Goal: Transaction & Acquisition: Purchase product/service

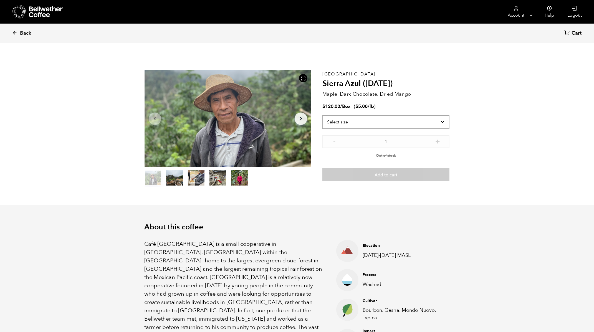
click at [351, 123] on select "Select size Box (24 lbs)" at bounding box center [385, 121] width 127 height 13
select select "box"
click at [322, 115] on select "Select size Box (24 lbs)" at bounding box center [385, 121] width 127 height 13
click at [444, 152] on p "Out of stock" at bounding box center [385, 154] width 127 height 8
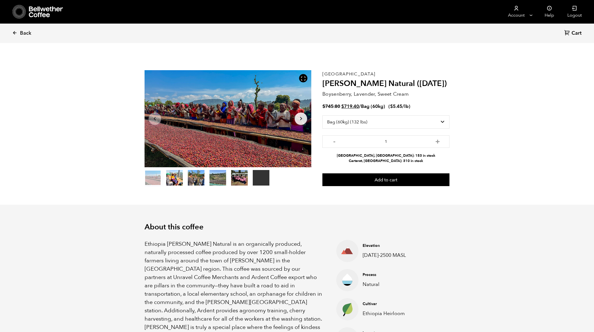
select select "bag-3"
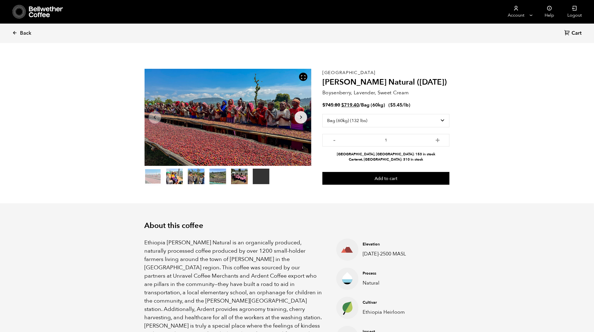
scroll to position [241, 295]
drag, startPoint x: 326, startPoint y: 104, endPoint x: 377, endPoint y: 104, distance: 51.0
click at [377, 104] on span "$ 745.80 Original price was: $745.80. $ 719.40 Current price is: $719.40. / Bag…" at bounding box center [354, 105] width 64 height 6
click at [424, 80] on h2 "[PERSON_NAME] Natural ([DATE])" at bounding box center [385, 82] width 127 height 9
click at [22, 32] on span "Back" at bounding box center [25, 33] width 11 height 7
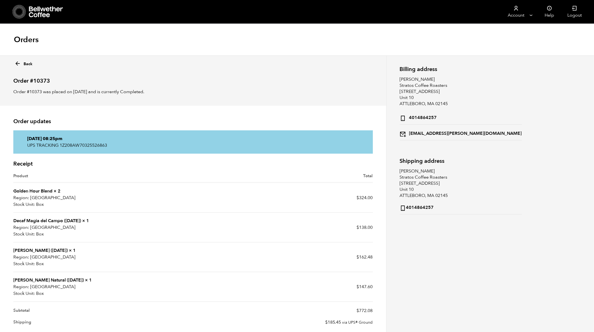
click at [19, 65] on icon at bounding box center [17, 63] width 6 height 6
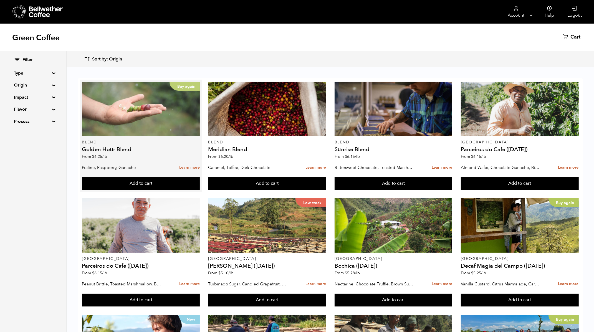
click at [139, 116] on div "Buy again" at bounding box center [141, 109] width 118 height 54
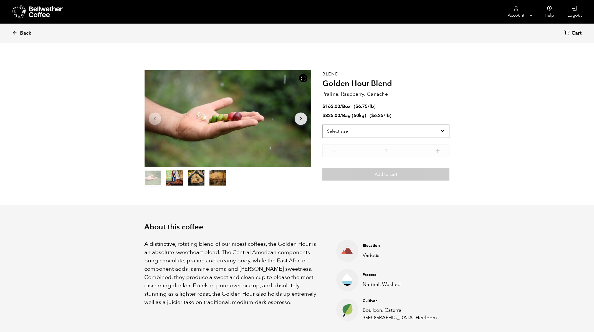
scroll to position [241, 295]
click at [359, 129] on select "Select size Bag (60kg) (132 lbs) Box (24 lbs)" at bounding box center [385, 130] width 127 height 13
select select "bag-3"
click at [322, 124] on select "Select size Bag (60kg) (132 lbs) Box (24 lbs)" at bounding box center [385, 130] width 127 height 13
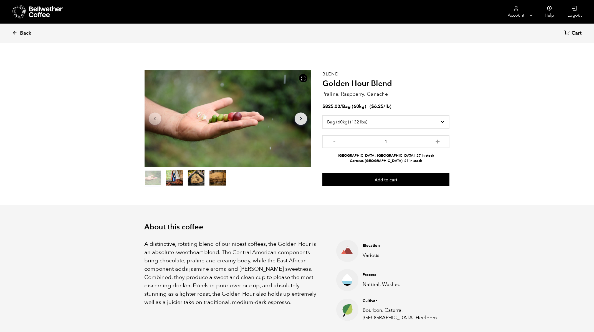
click at [424, 141] on input "1" at bounding box center [385, 141] width 127 height 12
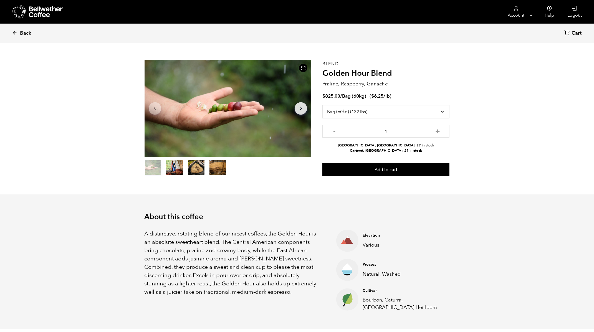
scroll to position [0, 0]
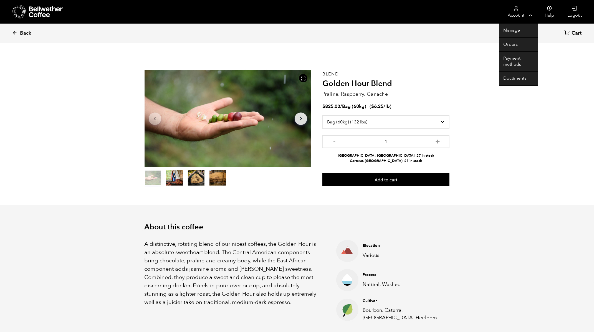
click at [526, 15] on link "Account" at bounding box center [516, 12] width 34 height 24
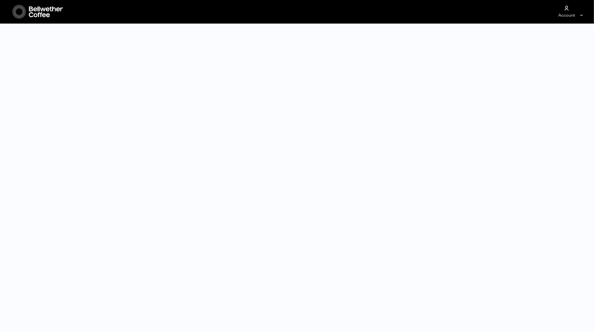
select select "bag-3"
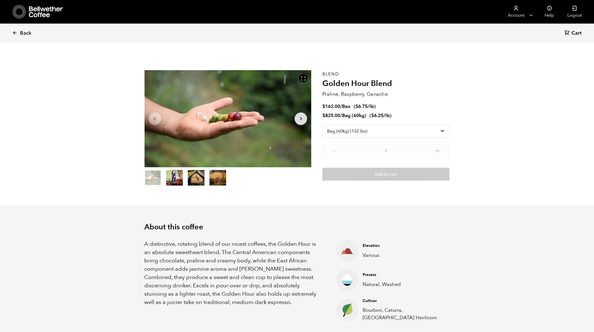
scroll to position [241, 295]
click at [342, 131] on select "Select size Bag (60kg) (132 lbs) Box (24 lbs)" at bounding box center [385, 130] width 127 height 13
click at [20, 37] on link "Back" at bounding box center [29, 33] width 34 height 19
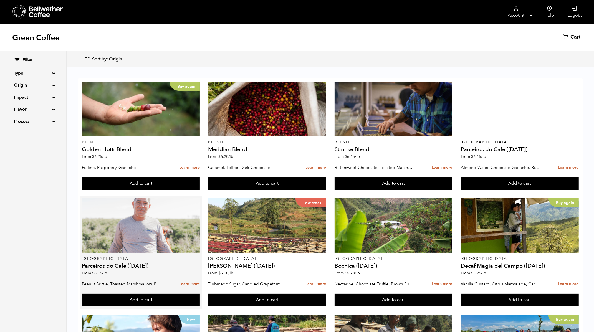
scroll to position [99, 0]
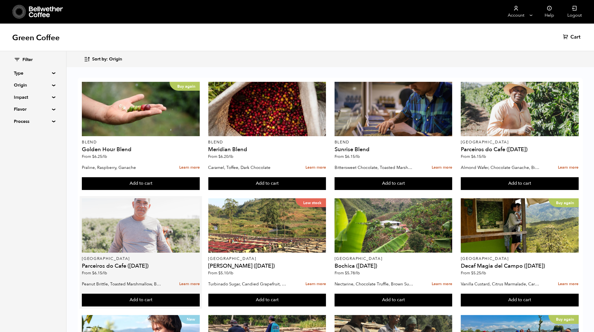
click at [134, 198] on div at bounding box center [141, 225] width 118 height 54
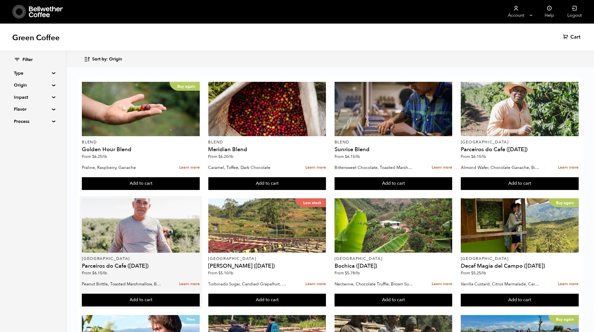
click at [171, 198] on div "Brazil Parceiros do Cafe (AUG 25) From $ 6.15 /lb" at bounding box center [141, 238] width 118 height 80
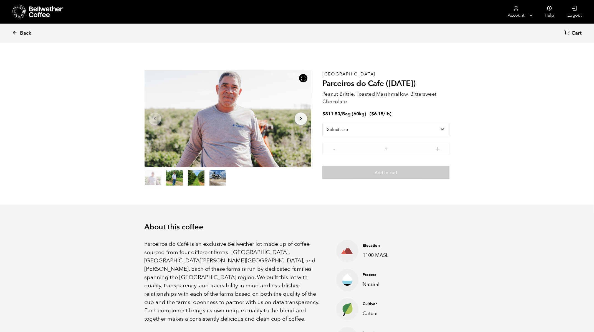
scroll to position [241, 295]
click at [15, 33] on icon at bounding box center [14, 32] width 5 height 5
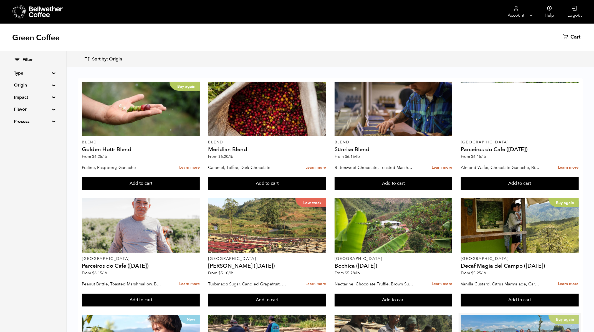
scroll to position [91, 0]
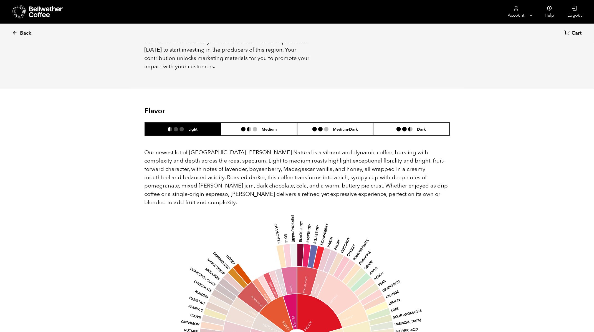
scroll to position [404, 0]
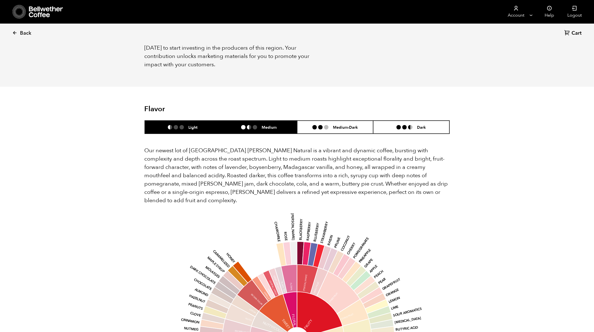
click at [268, 125] on h6 "Medium" at bounding box center [268, 127] width 15 height 5
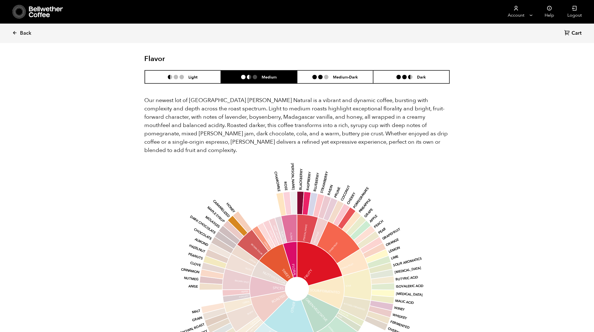
scroll to position [456, 0]
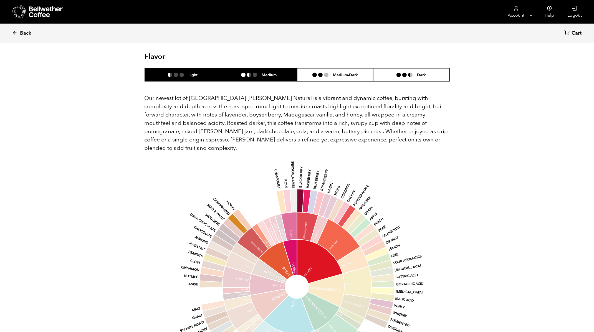
click at [200, 70] on li "Light" at bounding box center [183, 74] width 76 height 13
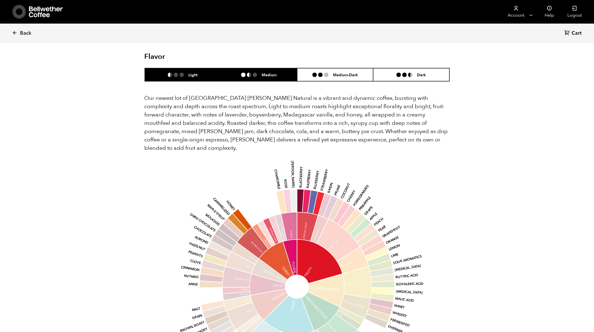
click at [248, 73] on li at bounding box center [249, 75] width 4 height 4
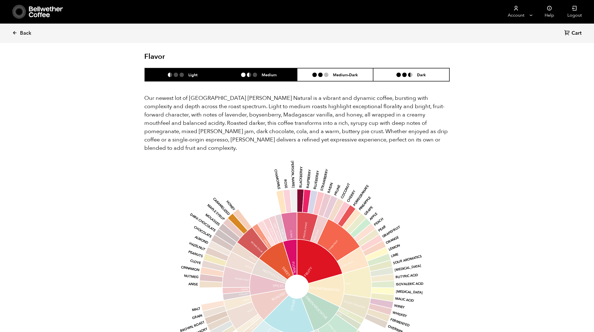
click at [188, 72] on h6 "Light" at bounding box center [192, 74] width 9 height 5
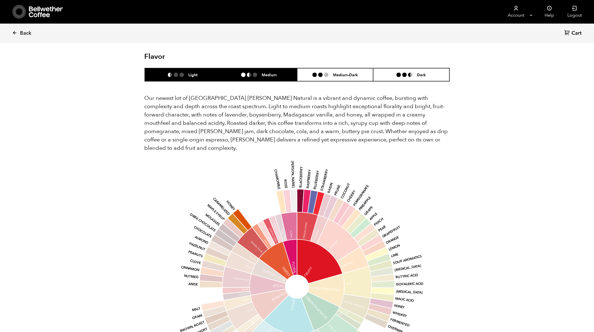
click at [255, 73] on li at bounding box center [255, 75] width 4 height 4
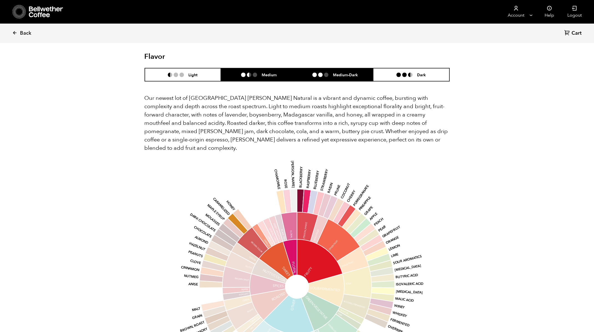
click at [337, 68] on li "Medium-Dark" at bounding box center [335, 74] width 76 height 13
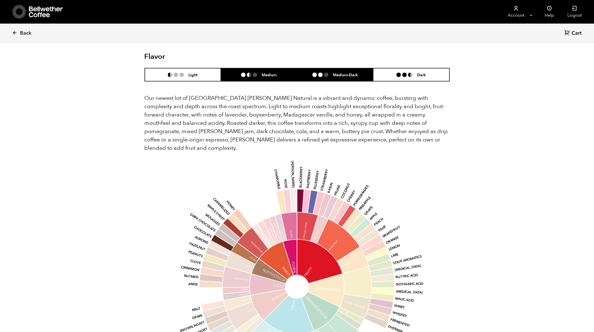
click at [283, 69] on li "Medium" at bounding box center [259, 74] width 76 height 13
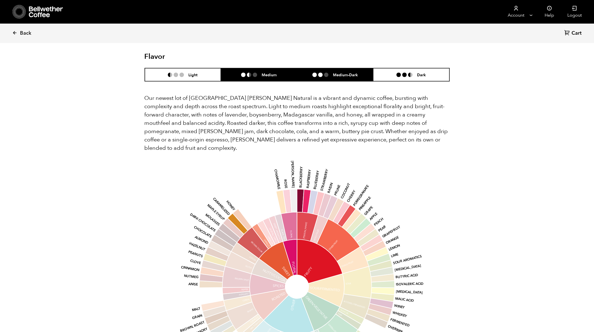
click at [322, 68] on li "Medium-Dark" at bounding box center [335, 74] width 76 height 13
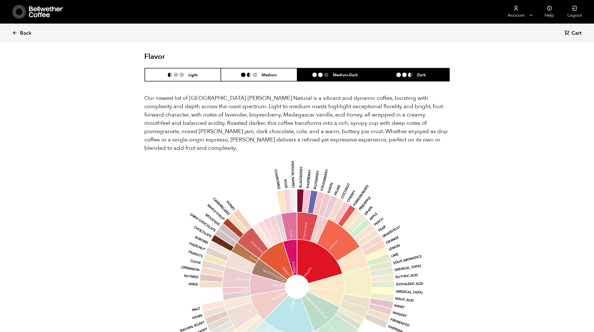
click at [407, 73] on ul at bounding box center [406, 75] width 21 height 4
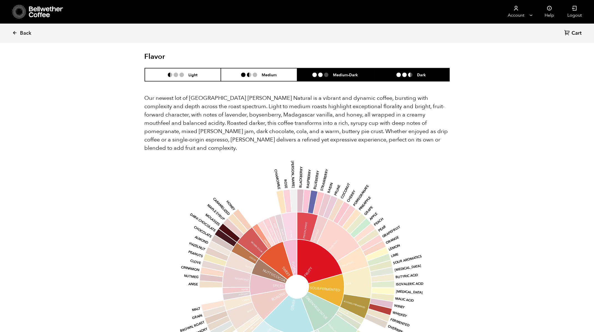
click at [349, 68] on li "Medium-Dark" at bounding box center [335, 74] width 76 height 13
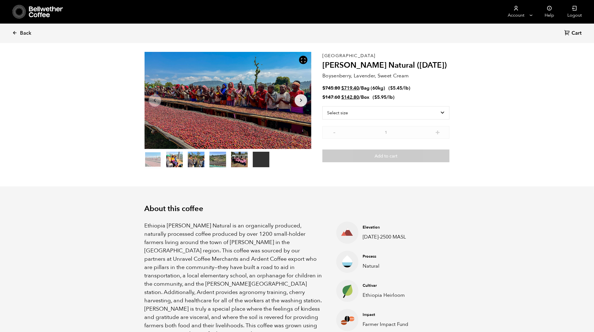
scroll to position [0, 0]
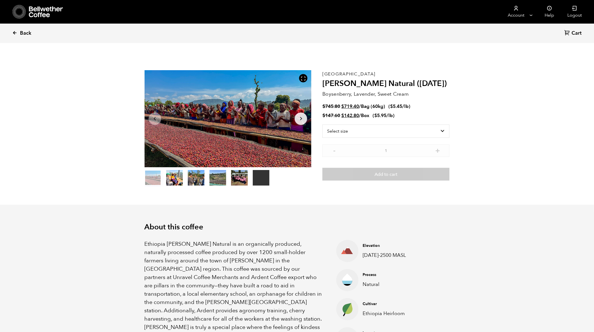
click at [22, 30] on span "Back" at bounding box center [25, 33] width 11 height 7
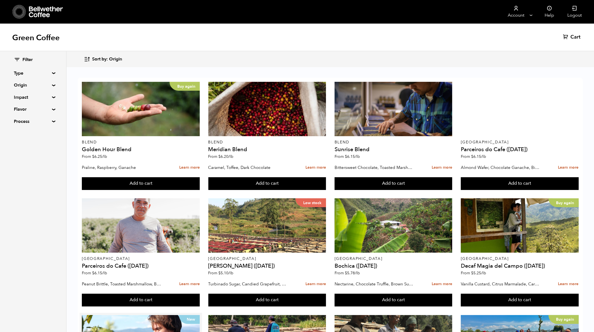
scroll to position [322, 0]
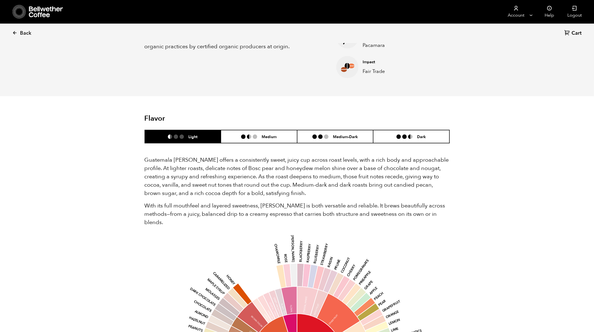
scroll to position [275, 0]
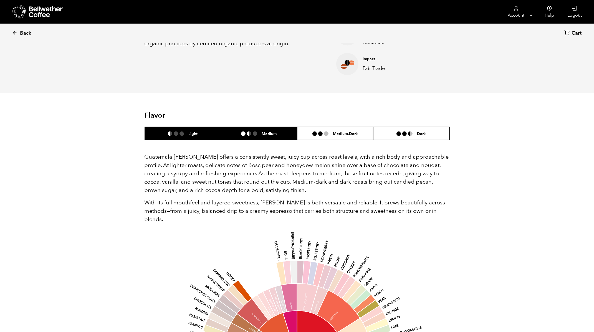
click at [264, 133] on h6 "Medium" at bounding box center [268, 133] width 15 height 5
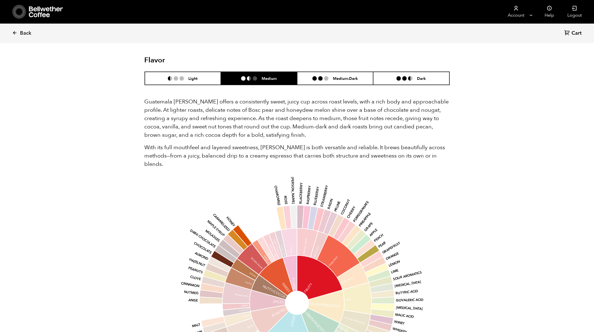
scroll to position [331, 0]
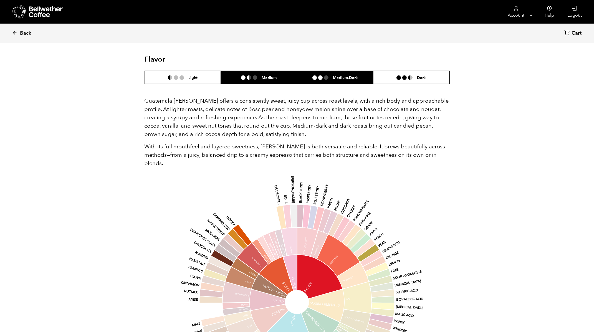
click at [314, 79] on li at bounding box center [314, 77] width 4 height 4
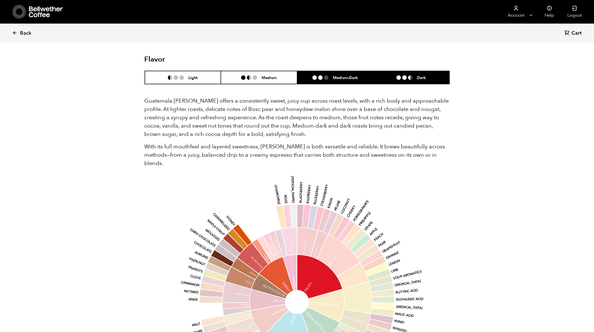
click at [404, 73] on li "Dark" at bounding box center [411, 77] width 76 height 13
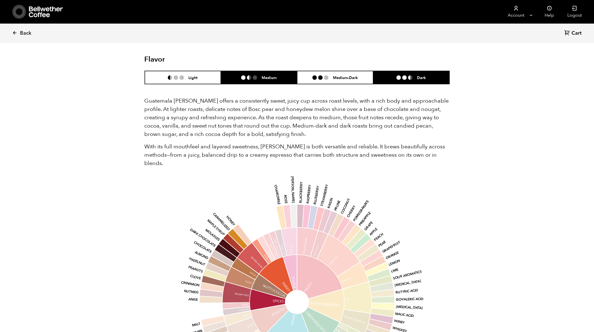
click at [259, 80] on li "Medium" at bounding box center [259, 77] width 76 height 13
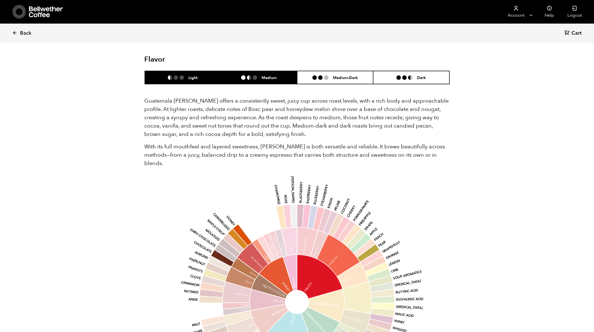
click at [173, 78] on ul at bounding box center [178, 77] width 21 height 4
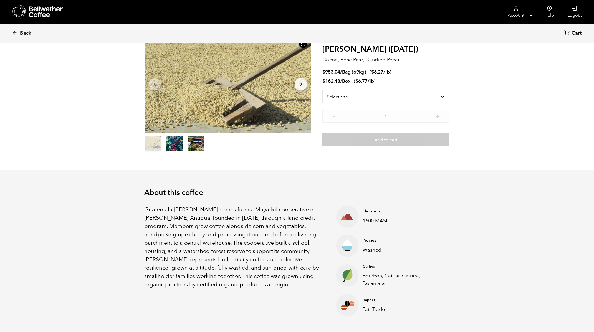
scroll to position [0, 0]
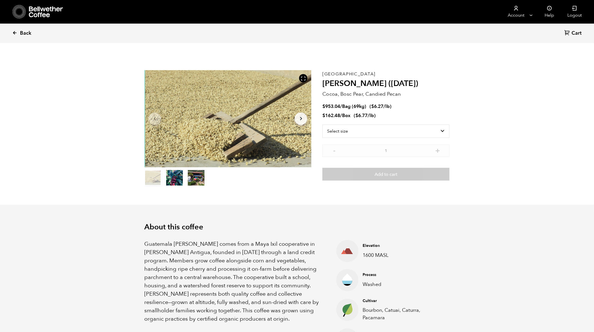
click at [22, 32] on span "Back" at bounding box center [25, 33] width 11 height 7
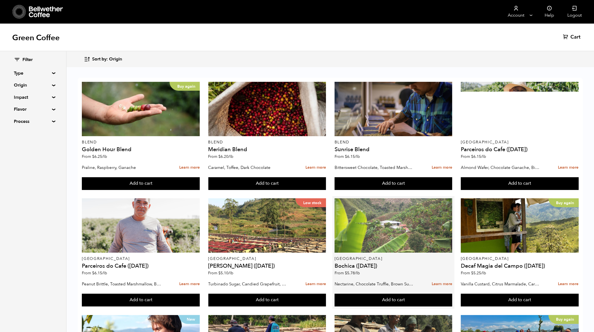
scroll to position [177, 0]
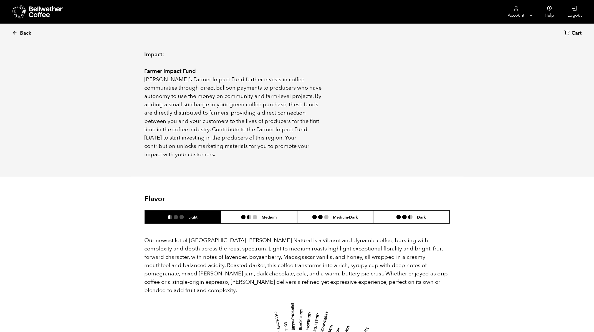
scroll to position [316, 0]
